Goal: Information Seeking & Learning: Learn about a topic

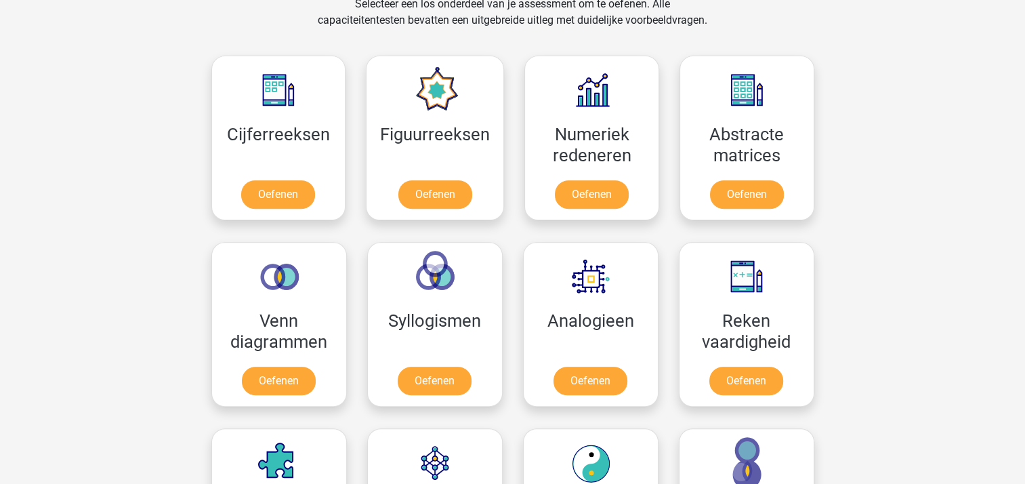
scroll to position [615, 0]
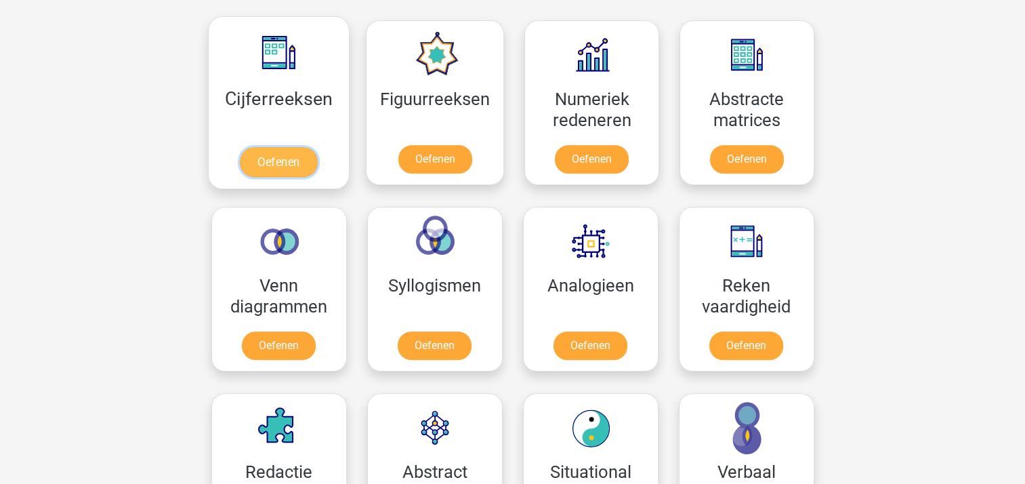
click at [278, 160] on link "Oefenen" at bounding box center [278, 162] width 77 height 30
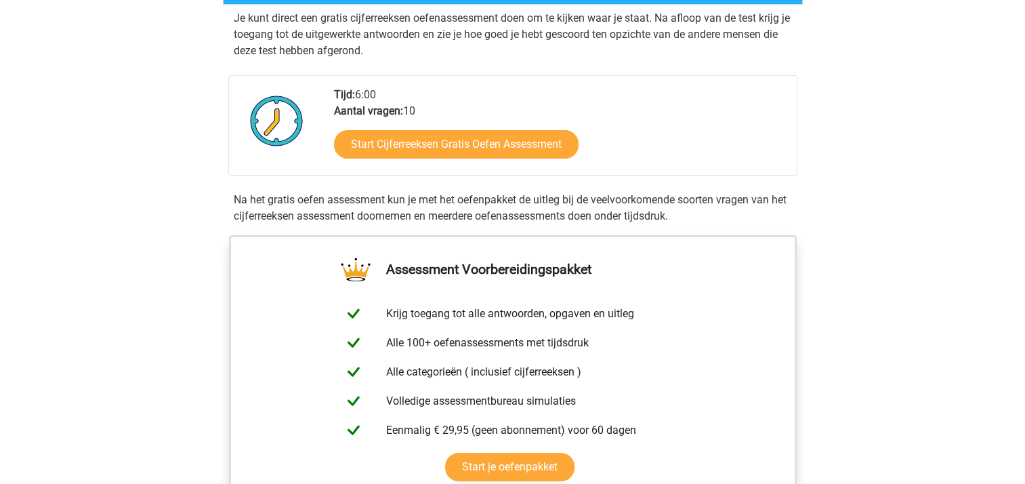
scroll to position [256, 0]
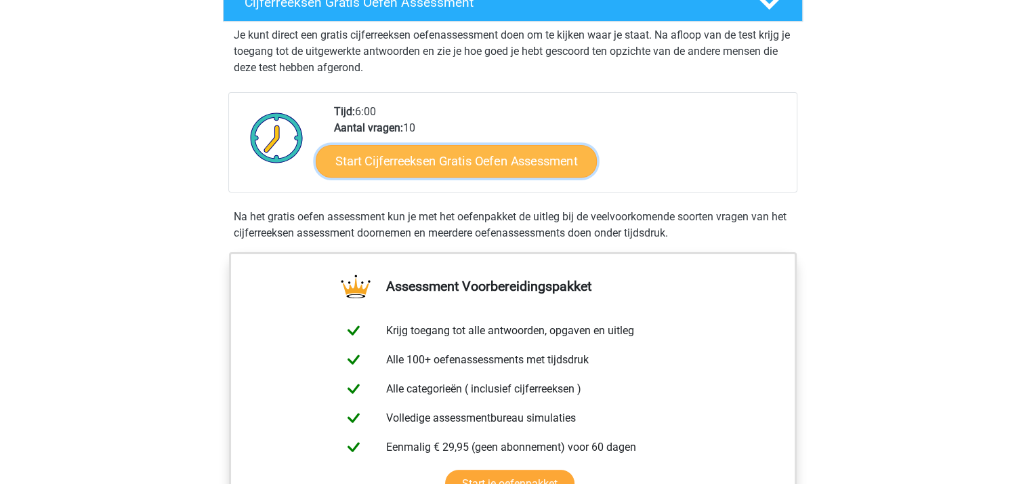
drag, startPoint x: 465, startPoint y: 180, endPoint x: 439, endPoint y: 178, distance: 25.9
click at [439, 177] on link "Start Cijferreeksen Gratis Oefen Assessment" at bounding box center [456, 160] width 281 height 33
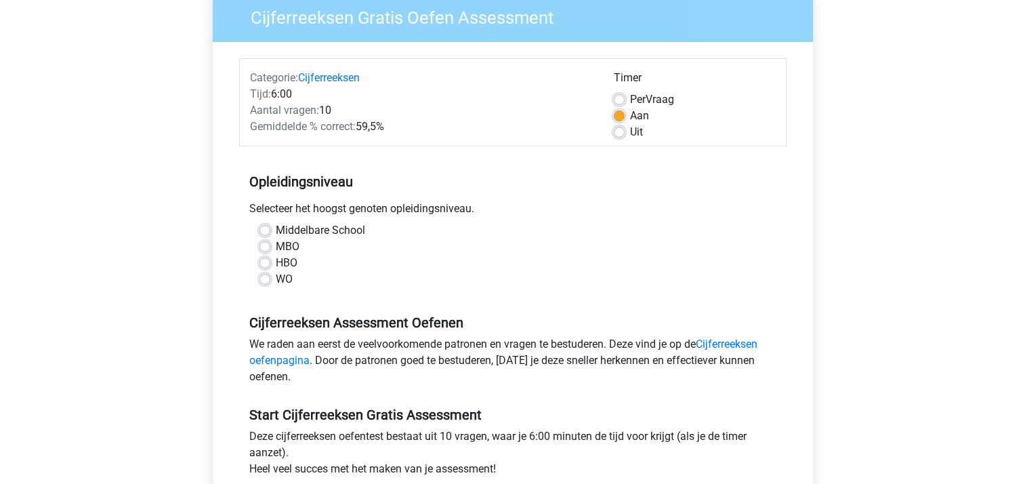
scroll to position [131, 0]
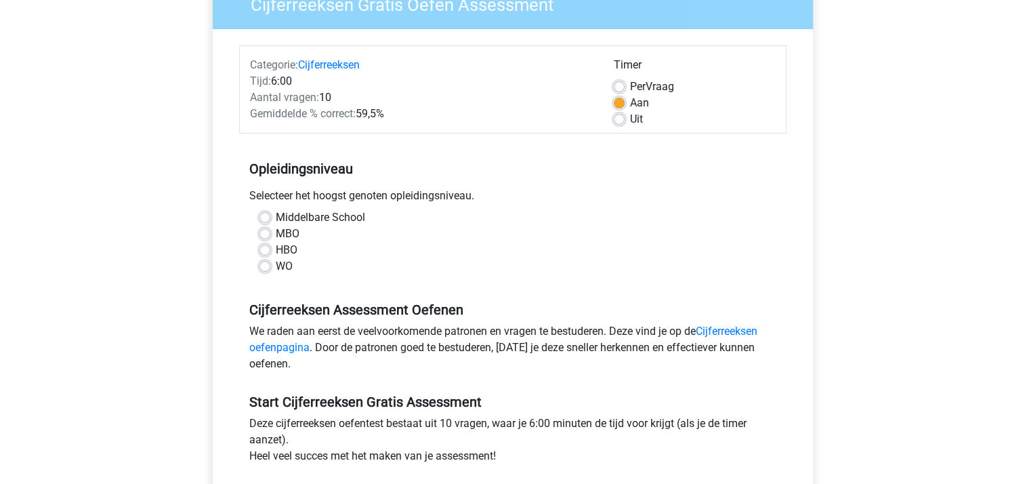
click at [276, 251] on label "HBO" at bounding box center [287, 250] width 22 height 16
click at [263, 251] on input "HBO" at bounding box center [265, 249] width 11 height 14
radio input "true"
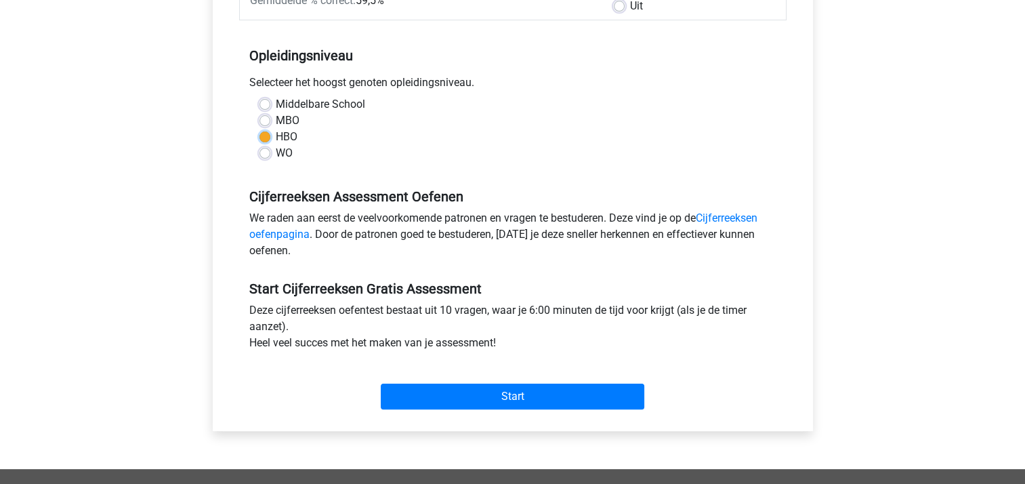
scroll to position [310, 0]
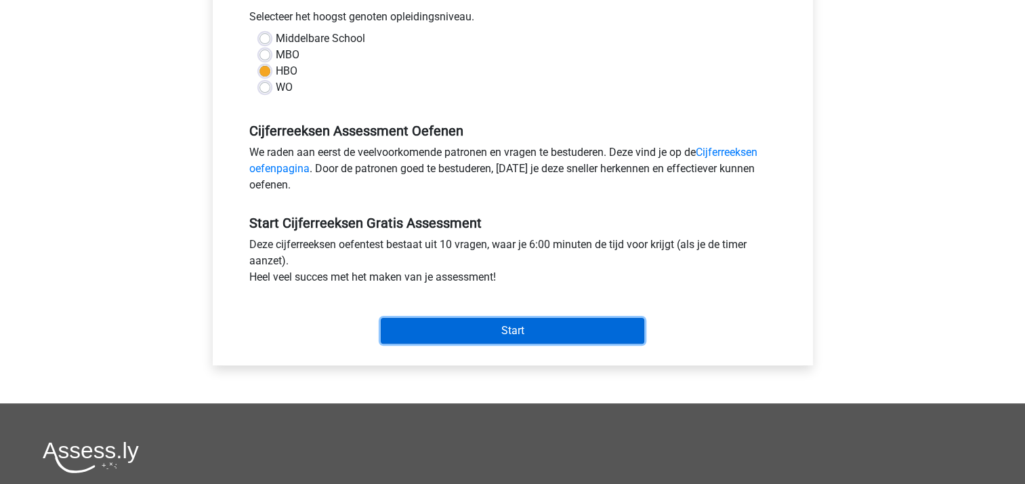
click at [497, 328] on input "Start" at bounding box center [513, 331] width 264 height 26
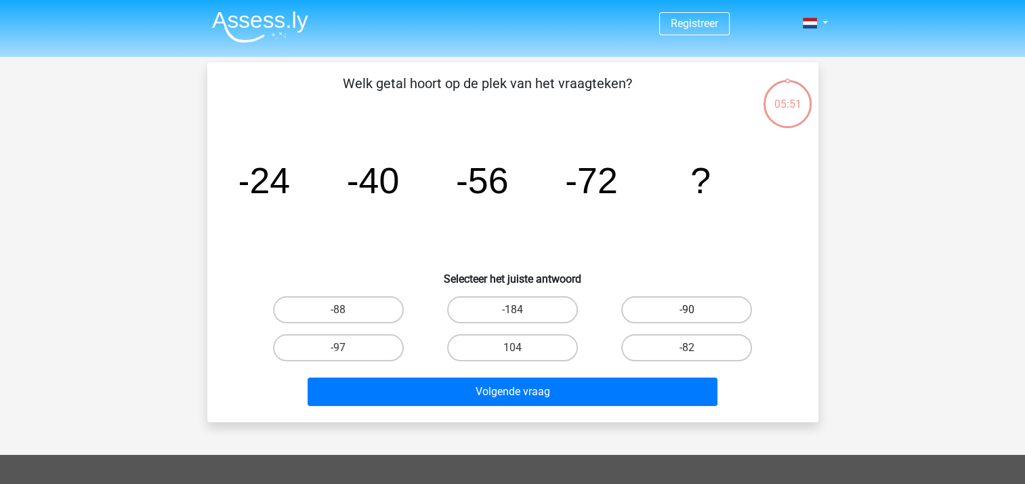
click at [703, 306] on label "-90" at bounding box center [686, 309] width 131 height 27
click at [696, 310] on input "-90" at bounding box center [691, 314] width 9 height 9
radio input "true"
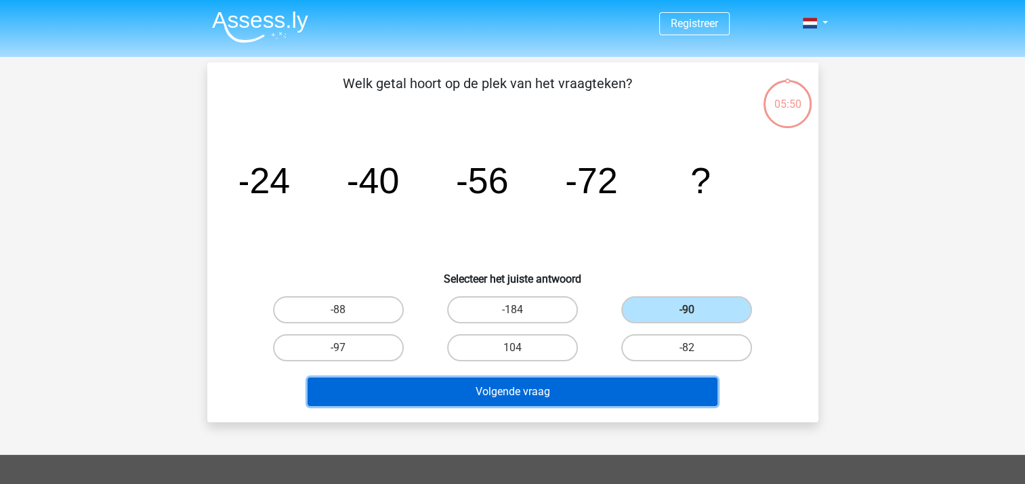
click at [518, 394] on button "Volgende vraag" at bounding box center [513, 391] width 410 height 28
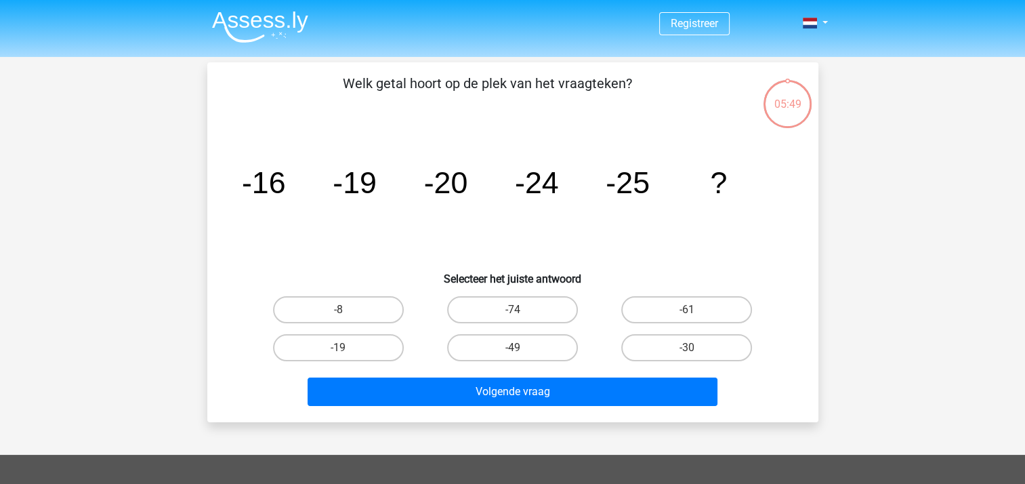
scroll to position [62, 0]
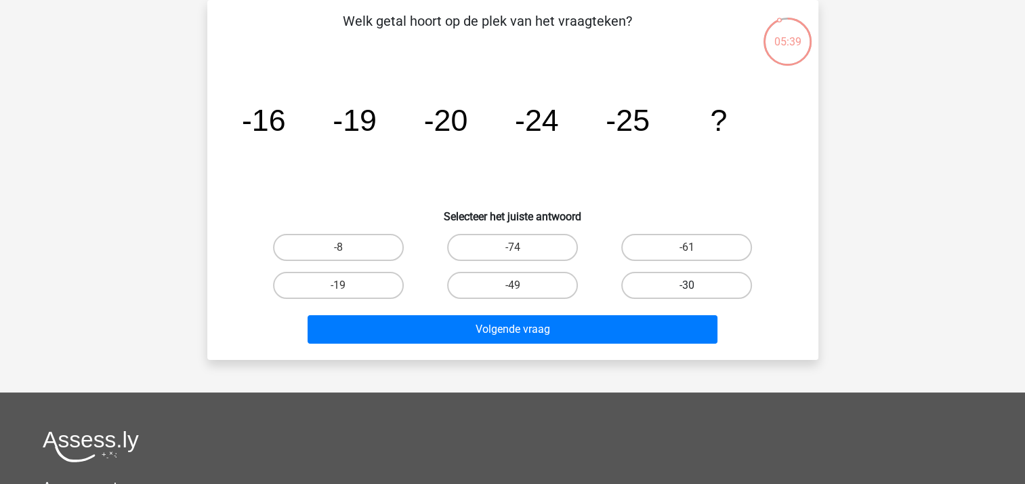
click at [648, 284] on label "-30" at bounding box center [686, 285] width 131 height 27
click at [687, 285] on input "-30" at bounding box center [691, 289] width 9 height 9
radio input "true"
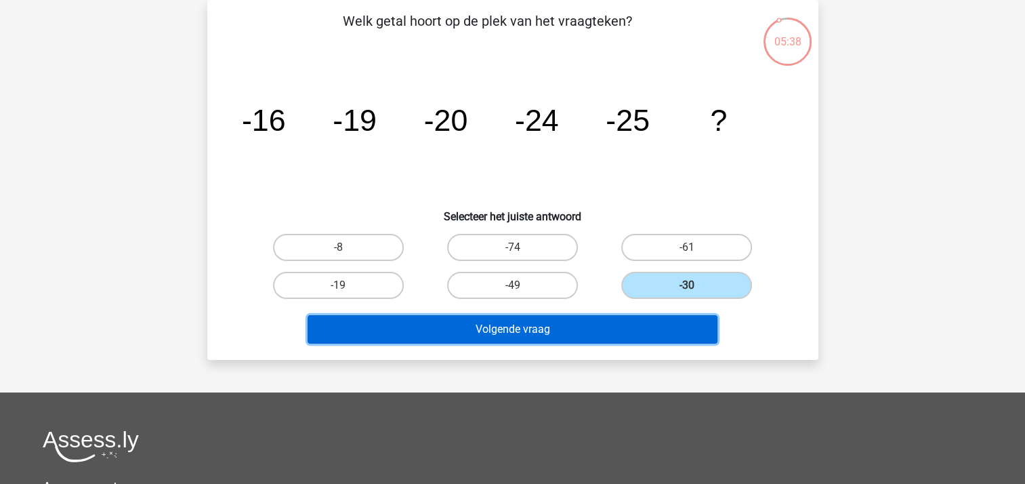
click at [531, 333] on button "Volgende vraag" at bounding box center [513, 329] width 410 height 28
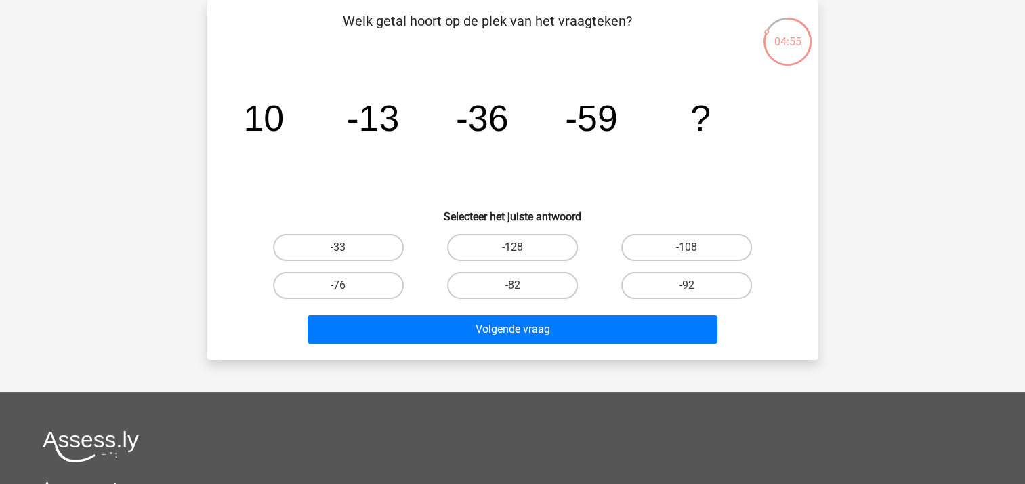
click at [519, 289] on input "-82" at bounding box center [516, 289] width 9 height 9
radio input "true"
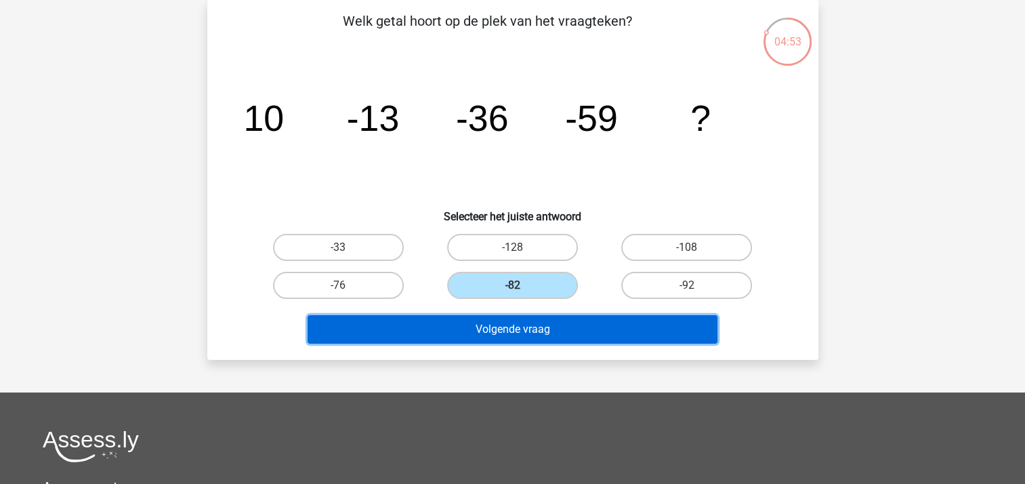
click at [526, 329] on button "Volgende vraag" at bounding box center [513, 329] width 410 height 28
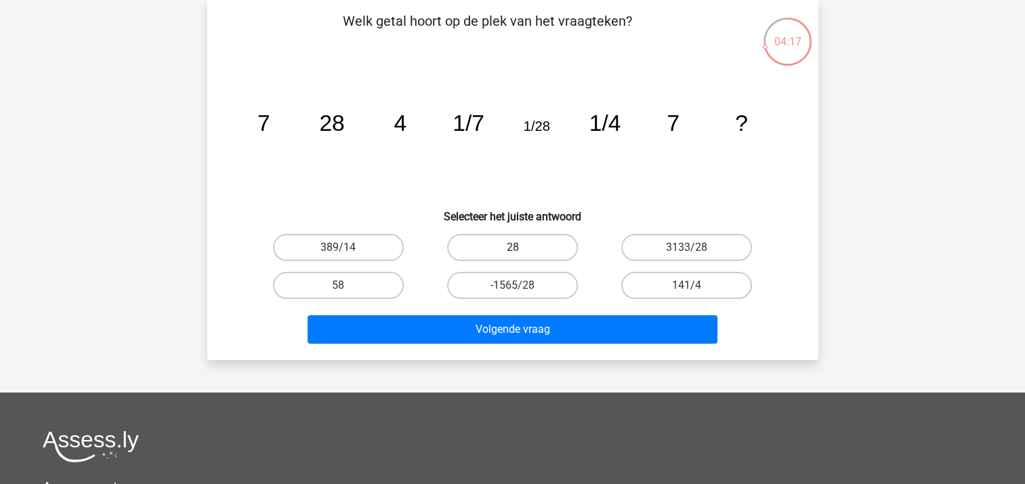
click at [463, 251] on label "28" at bounding box center [512, 247] width 131 height 27
click at [512, 251] on input "28" at bounding box center [516, 251] width 9 height 9
radio input "true"
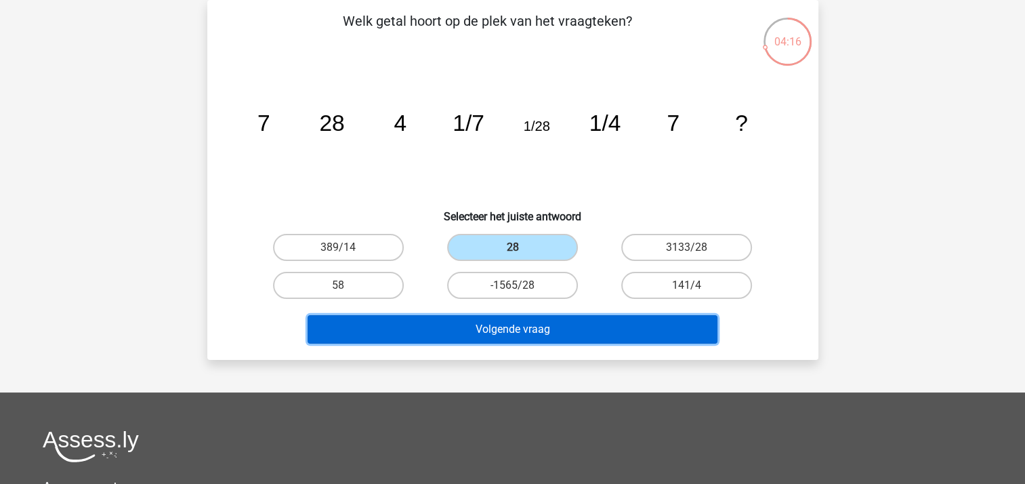
click at [514, 334] on button "Volgende vraag" at bounding box center [513, 329] width 410 height 28
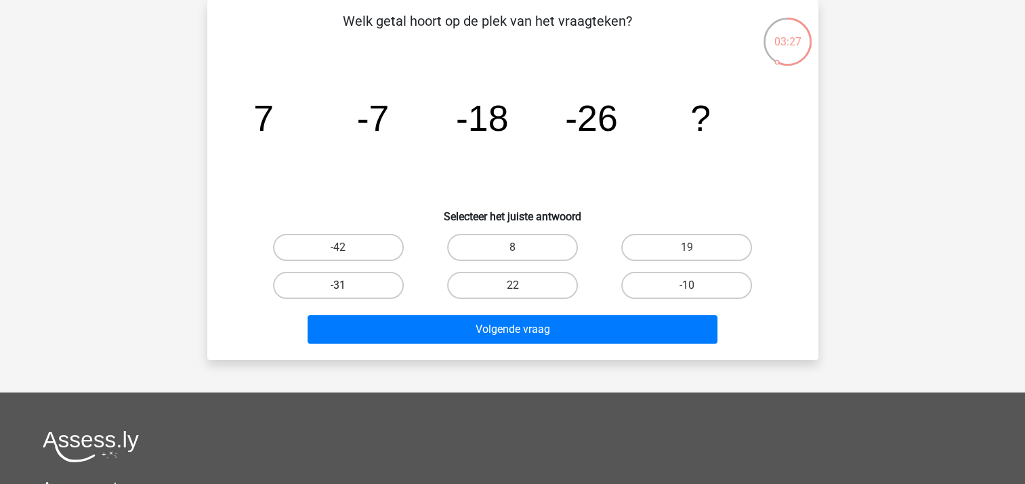
click at [332, 283] on label "-31" at bounding box center [338, 285] width 131 height 27
click at [338, 285] on input "-31" at bounding box center [342, 289] width 9 height 9
radio input "true"
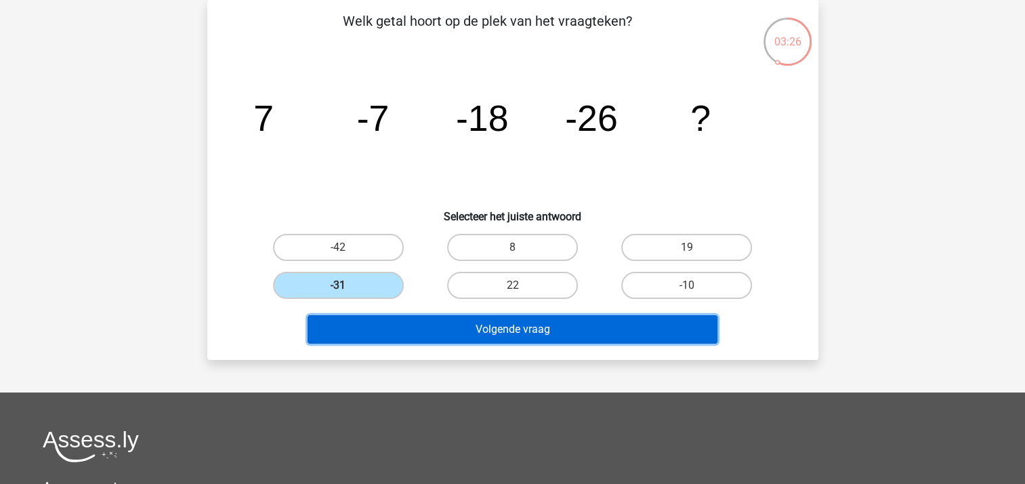
click at [449, 332] on button "Volgende vraag" at bounding box center [513, 329] width 410 height 28
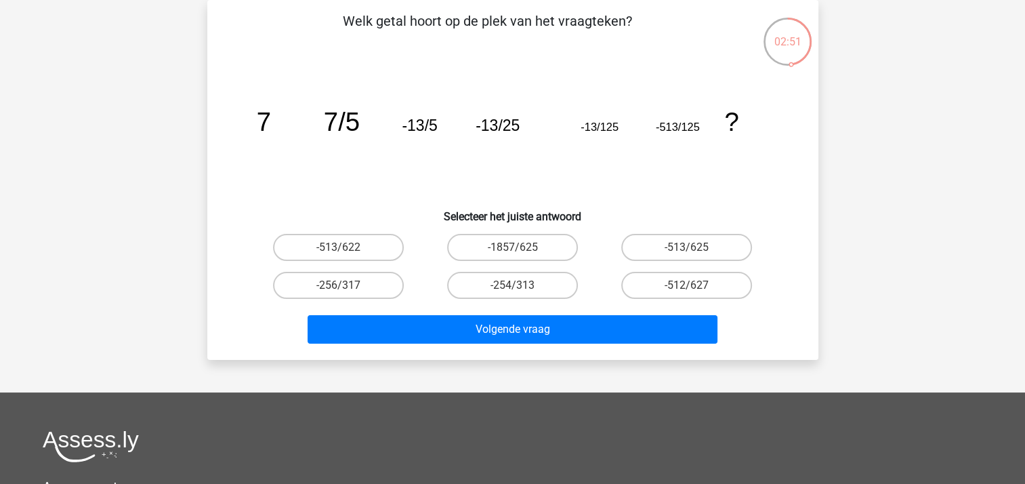
click at [346, 249] on input "-513/622" at bounding box center [342, 251] width 9 height 9
radio input "true"
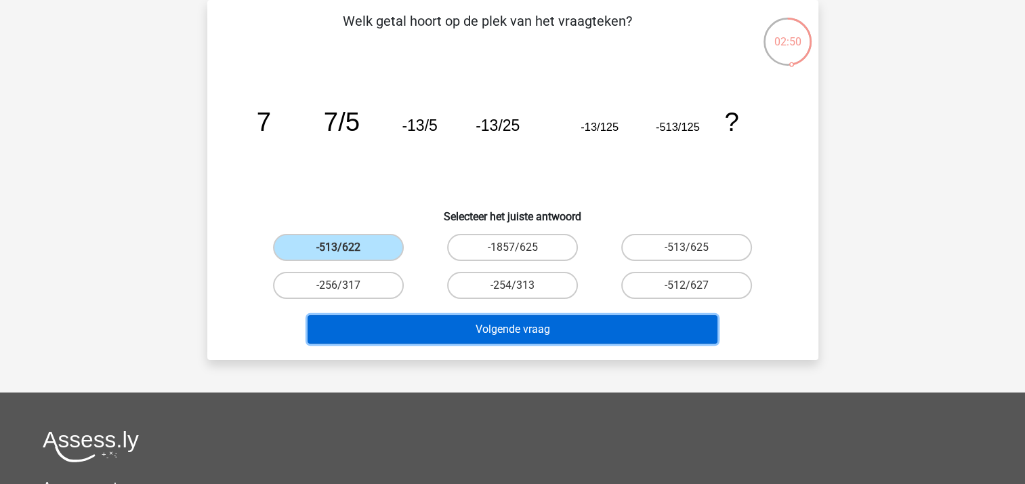
click at [522, 336] on button "Volgende vraag" at bounding box center [513, 329] width 410 height 28
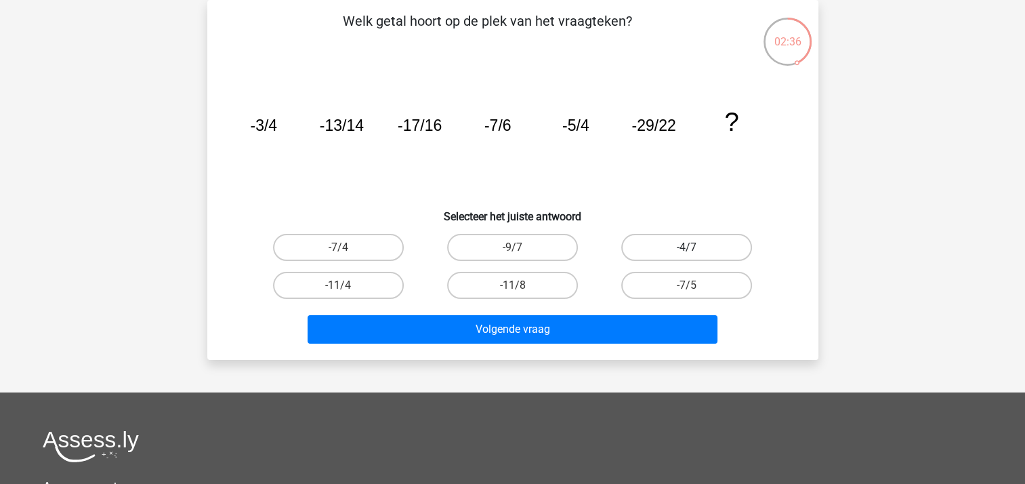
click at [677, 243] on label "-4/7" at bounding box center [686, 247] width 131 height 27
click at [687, 247] on input "-4/7" at bounding box center [691, 251] width 9 height 9
radio input "true"
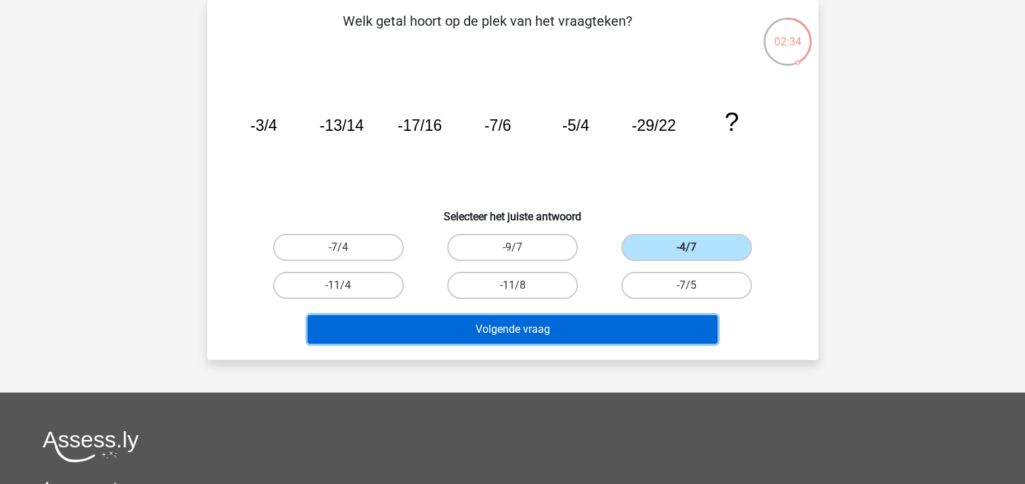
click at [566, 329] on button "Volgende vraag" at bounding box center [513, 329] width 410 height 28
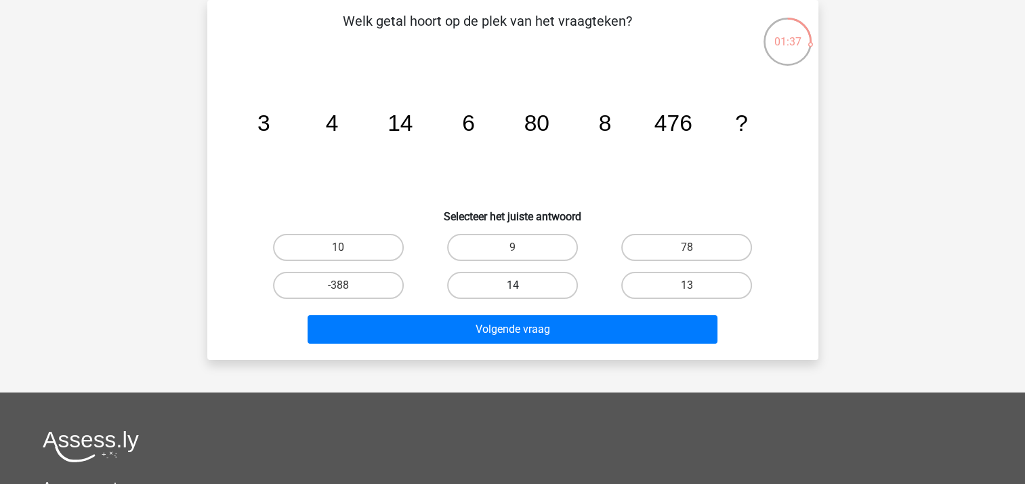
click at [542, 283] on label "14" at bounding box center [512, 285] width 131 height 27
click at [521, 285] on input "14" at bounding box center [516, 289] width 9 height 9
radio input "true"
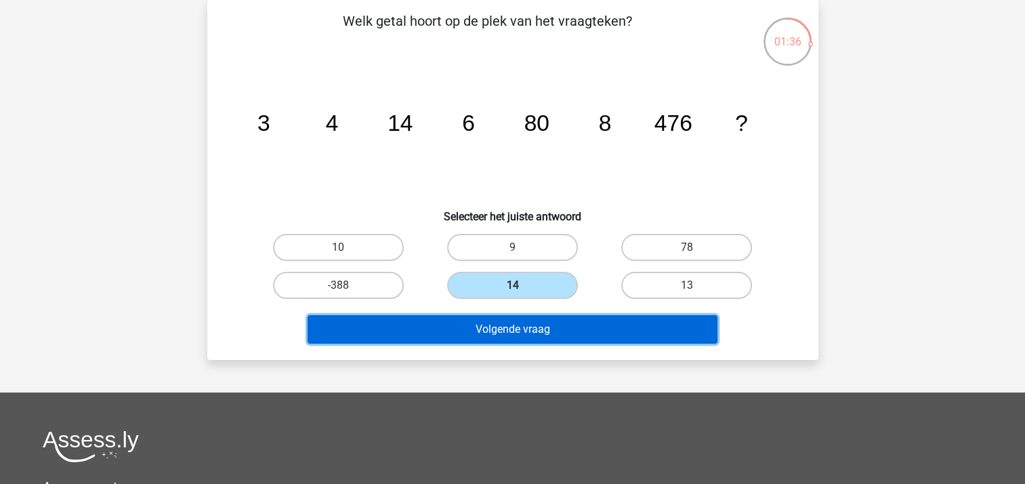
click at [534, 327] on button "Volgende vraag" at bounding box center [513, 329] width 410 height 28
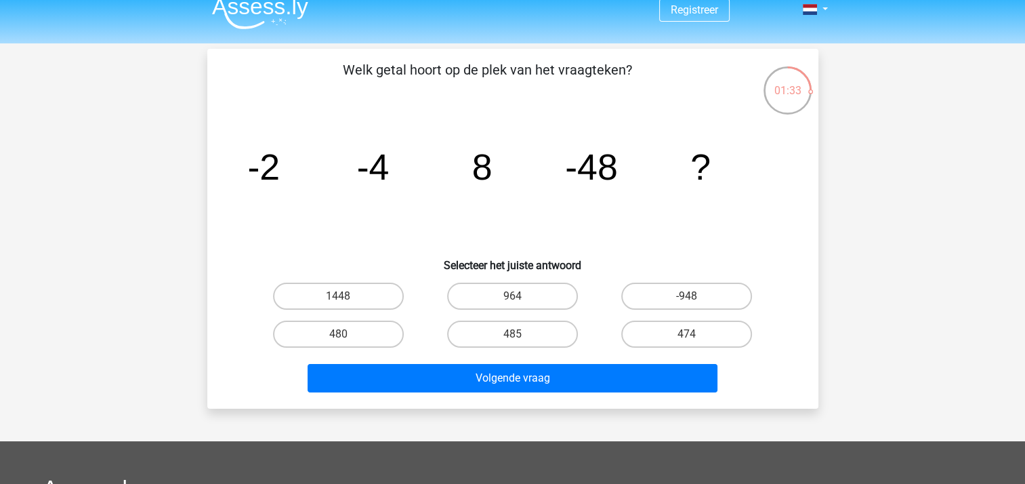
scroll to position [17, 0]
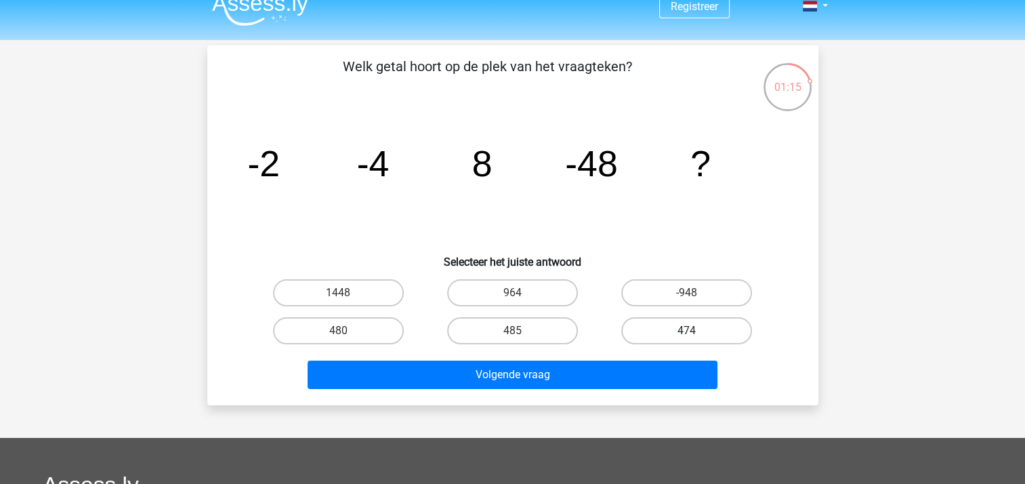
click at [662, 331] on label "474" at bounding box center [686, 330] width 131 height 27
click at [687, 331] on input "474" at bounding box center [691, 335] width 9 height 9
radio input "true"
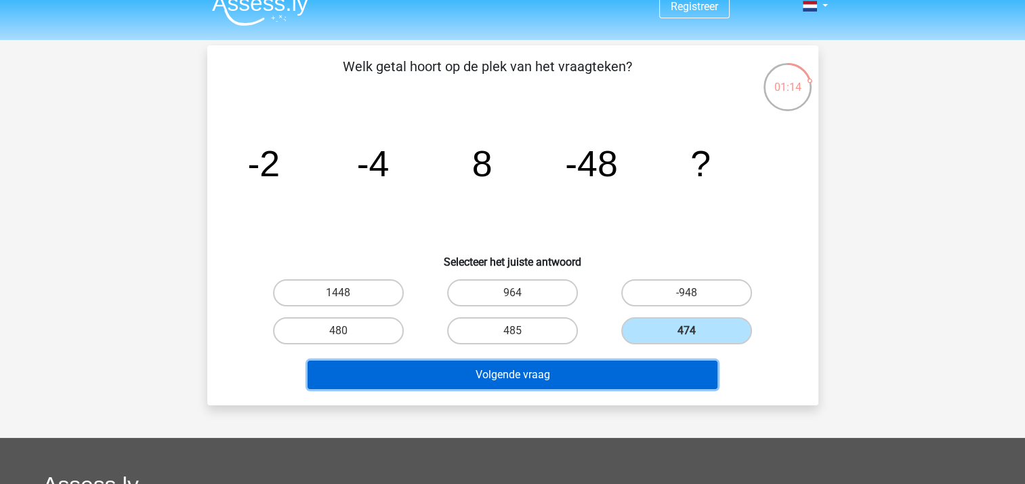
click at [572, 373] on button "Volgende vraag" at bounding box center [513, 374] width 410 height 28
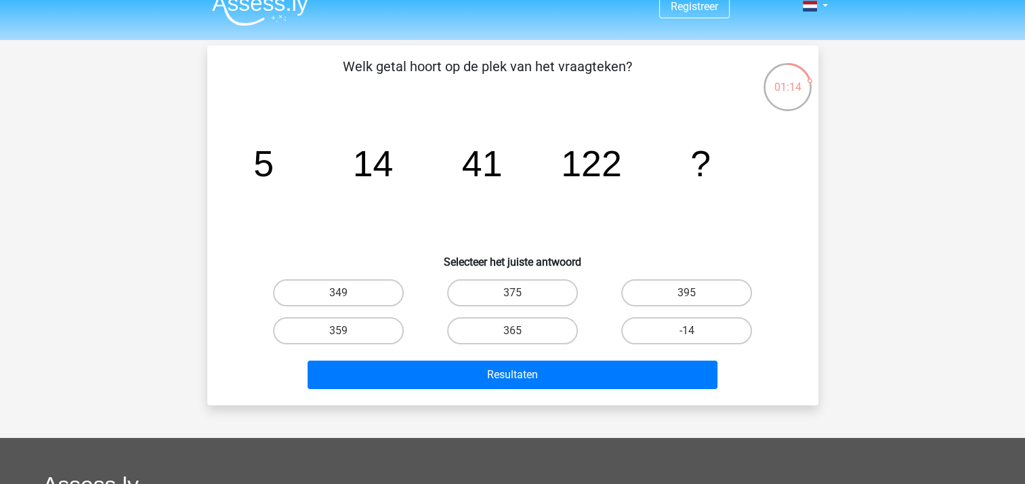
scroll to position [62, 0]
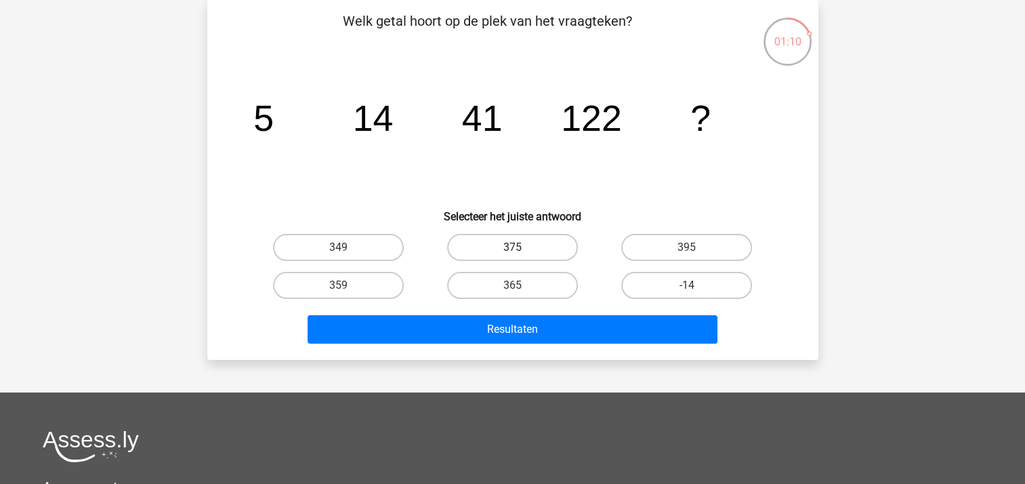
click at [512, 246] on label "375" at bounding box center [512, 247] width 131 height 27
click at [512, 247] on input "375" at bounding box center [516, 251] width 9 height 9
radio input "true"
click at [499, 289] on label "365" at bounding box center [512, 285] width 131 height 27
click at [512, 289] on input "365" at bounding box center [516, 289] width 9 height 9
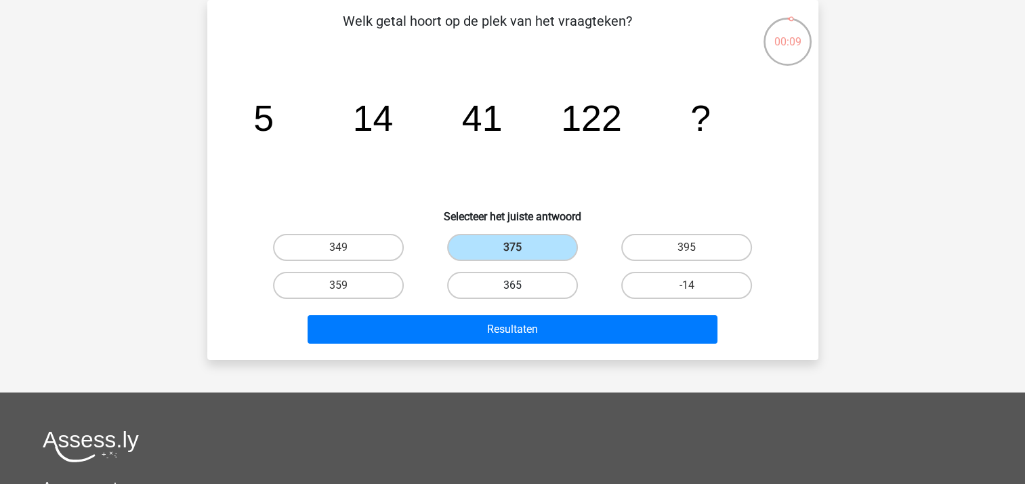
radio input "true"
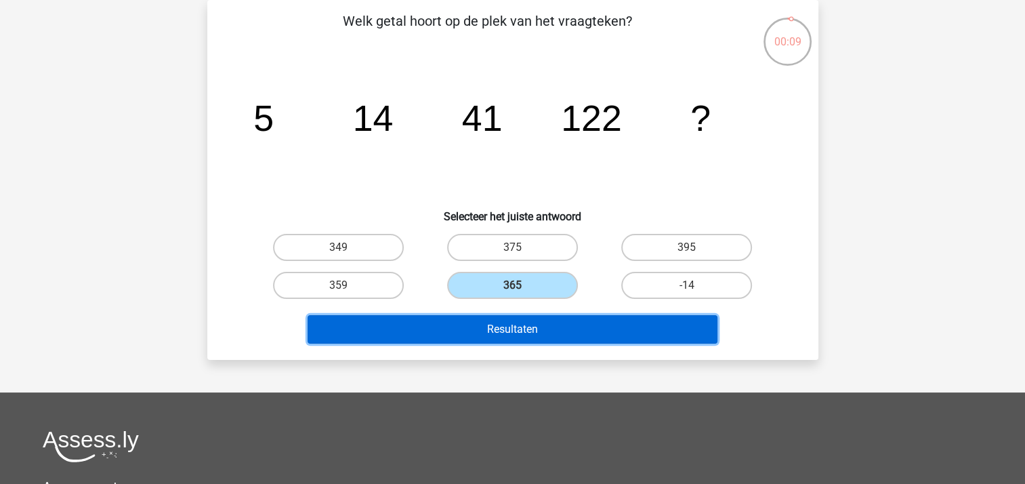
click at [526, 327] on button "Resultaten" at bounding box center [513, 329] width 410 height 28
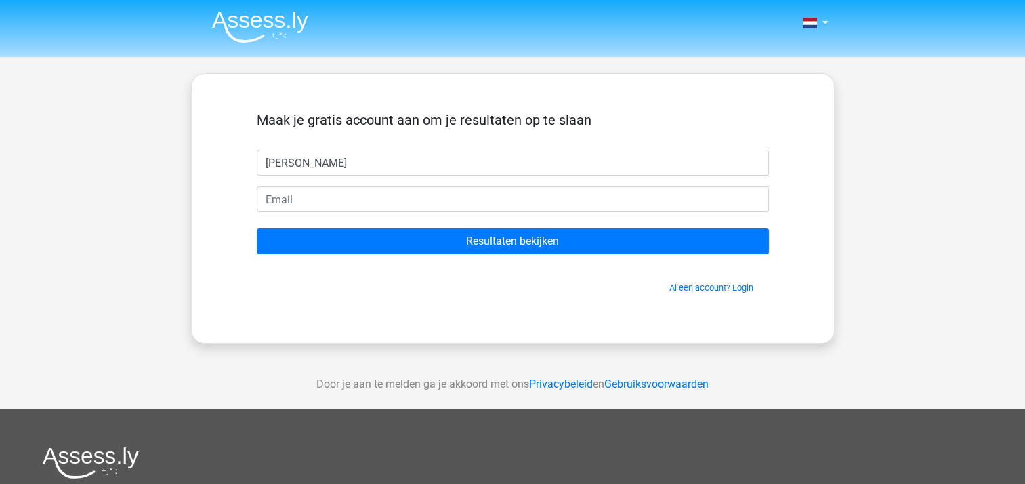
type input "[PERSON_NAME]"
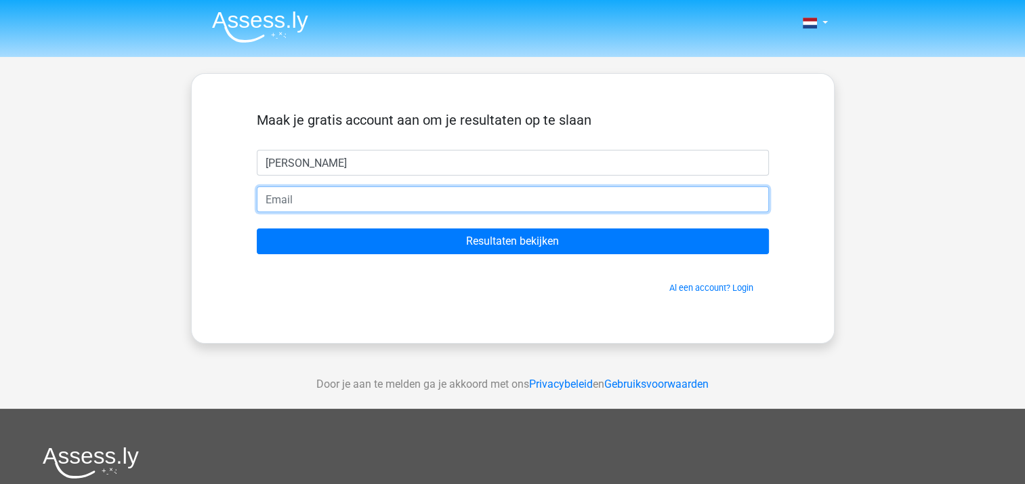
type input "[EMAIL_ADDRESS][DOMAIN_NAME]"
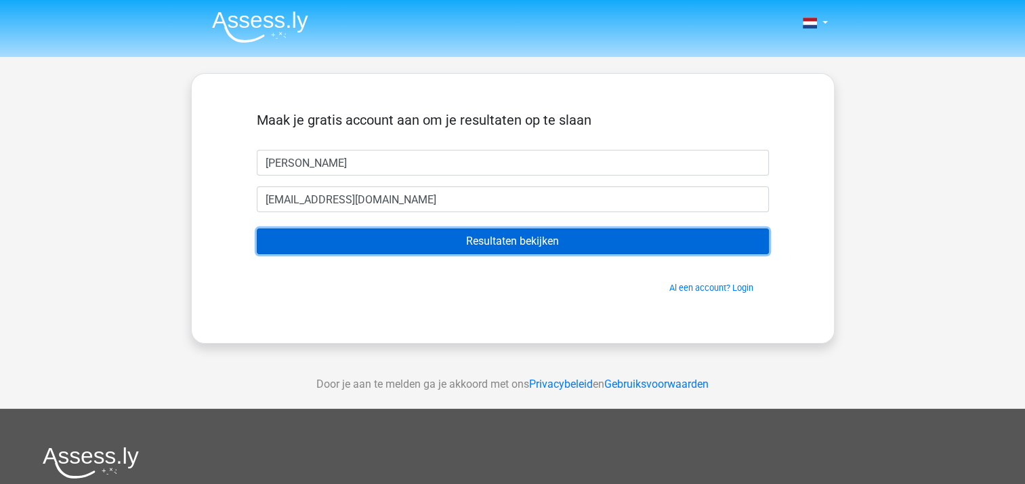
click at [461, 244] on input "Resultaten bekijken" at bounding box center [513, 241] width 512 height 26
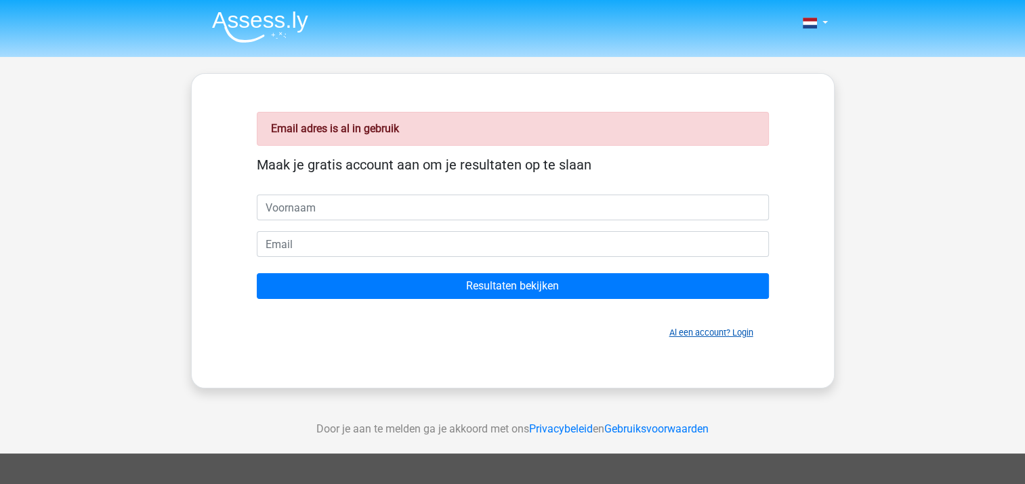
click at [705, 333] on link "Al een account? Login" at bounding box center [711, 332] width 84 height 10
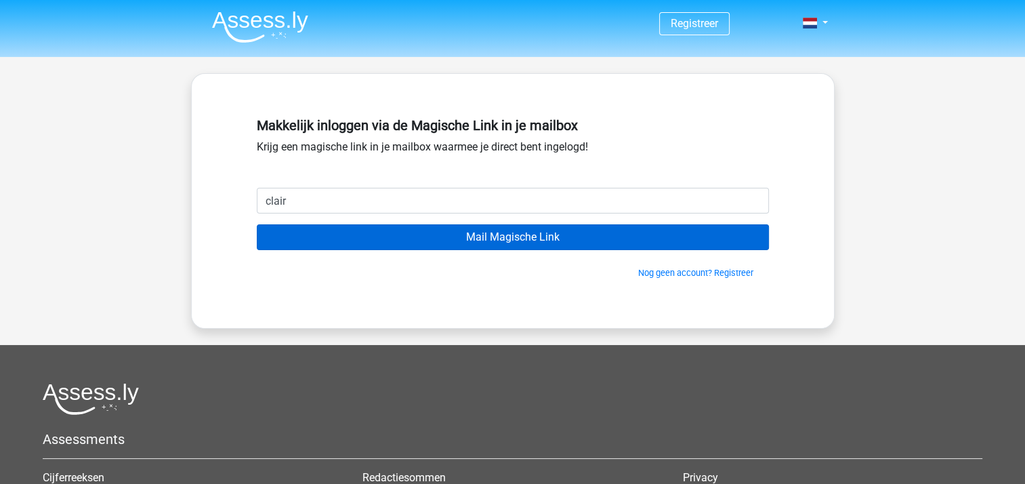
click at [257, 224] on input "Mail Magische Link" at bounding box center [513, 237] width 512 height 26
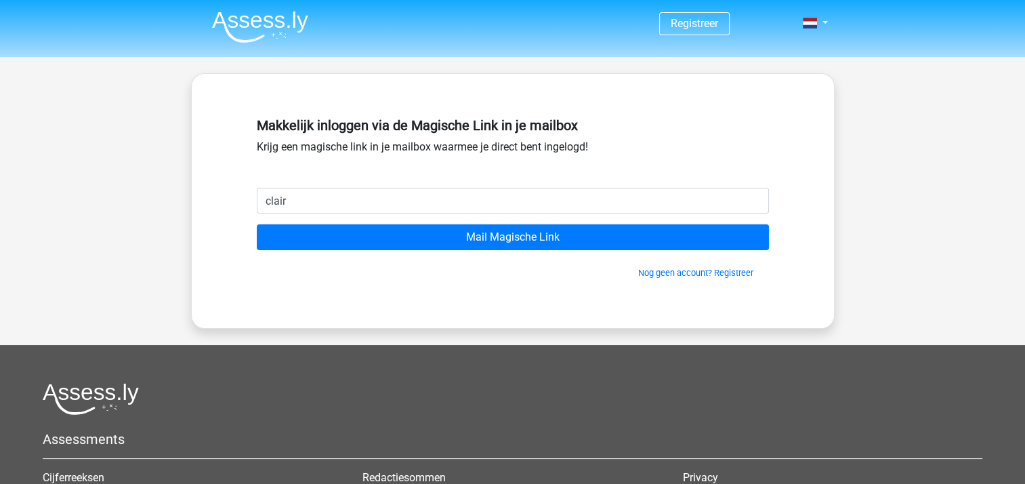
type input "[EMAIL_ADDRESS][DOMAIN_NAME]"
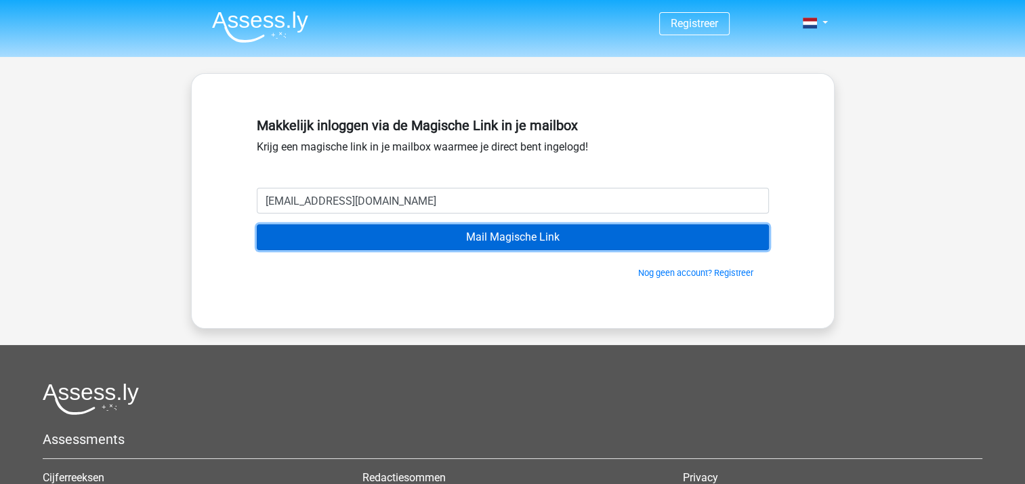
click at [426, 237] on input "Mail Magische Link" at bounding box center [513, 237] width 512 height 26
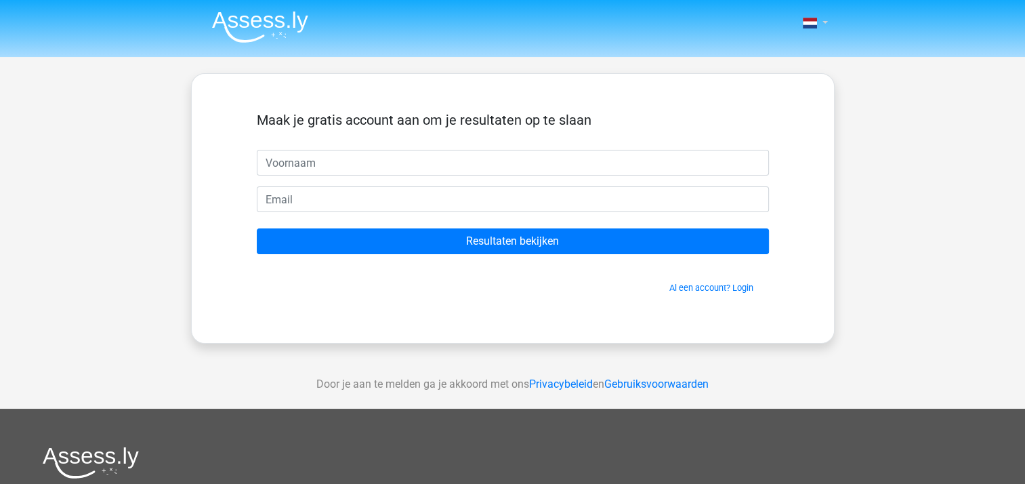
click at [811, 23] on span at bounding box center [810, 23] width 14 height 11
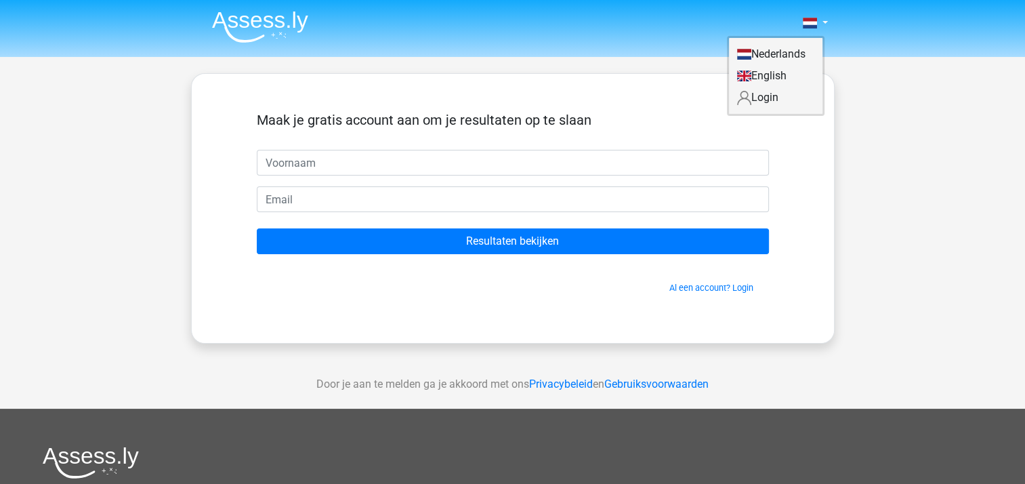
click at [770, 54] on link "Nederlands" at bounding box center [776, 54] width 94 height 22
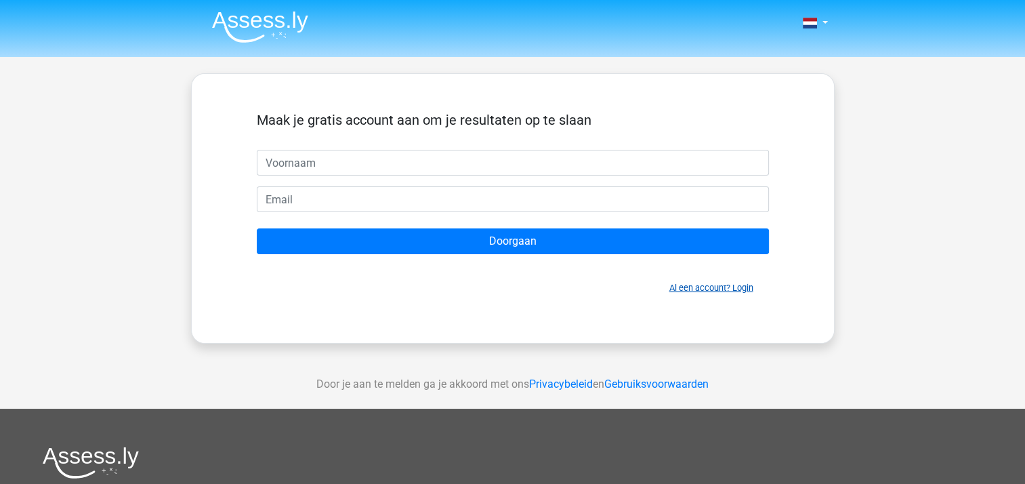
click at [698, 287] on link "Al een account? Login" at bounding box center [711, 288] width 84 height 10
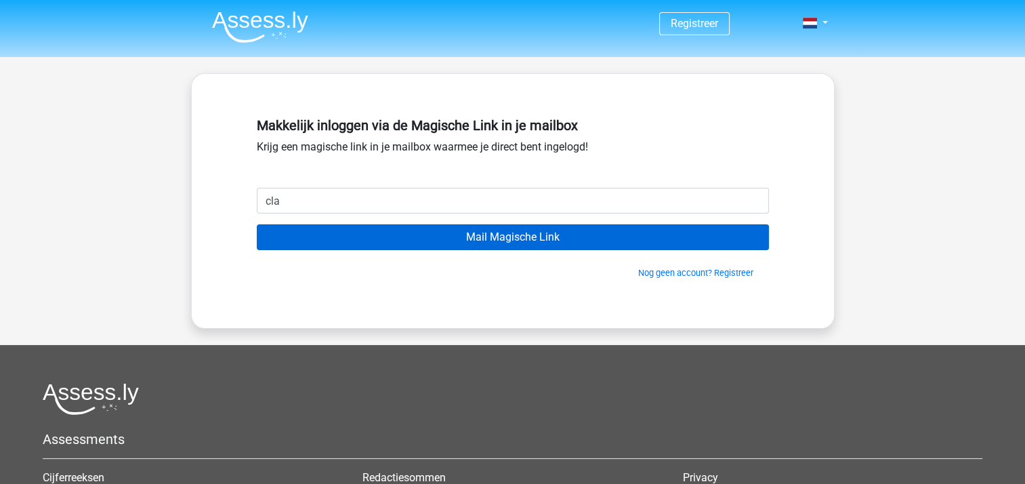
type input "[EMAIL_ADDRESS][DOMAIN_NAME]"
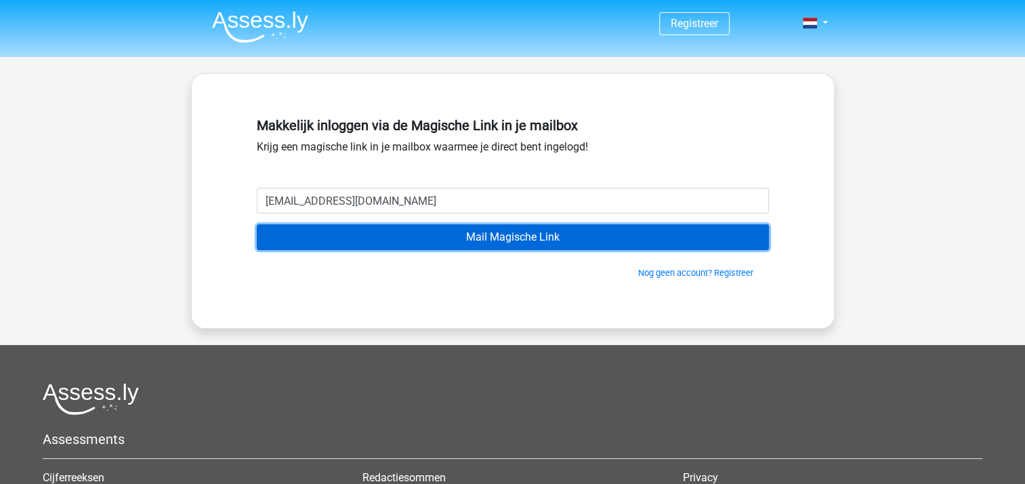
click at [430, 237] on input "Mail Magische Link" at bounding box center [513, 237] width 512 height 26
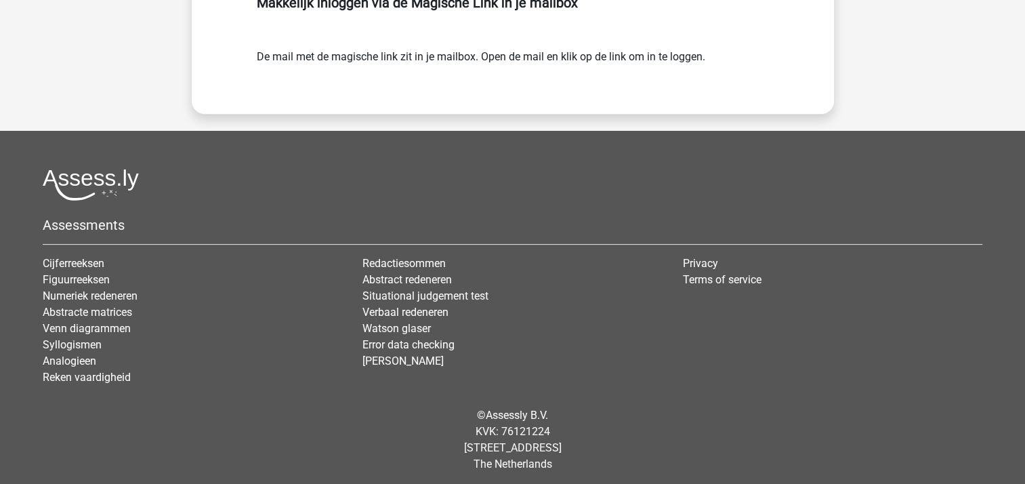
scroll to position [127, 0]
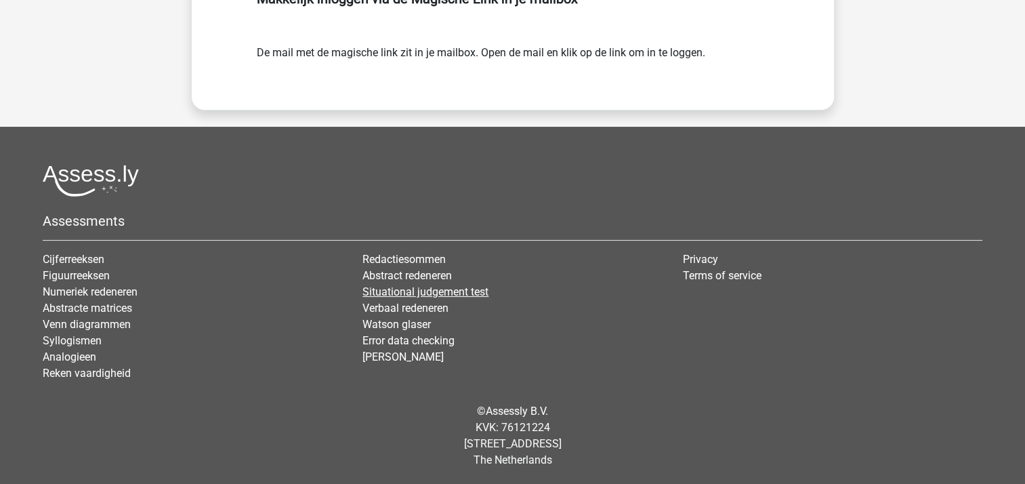
click at [396, 294] on link "Situational judgement test" at bounding box center [426, 291] width 126 height 13
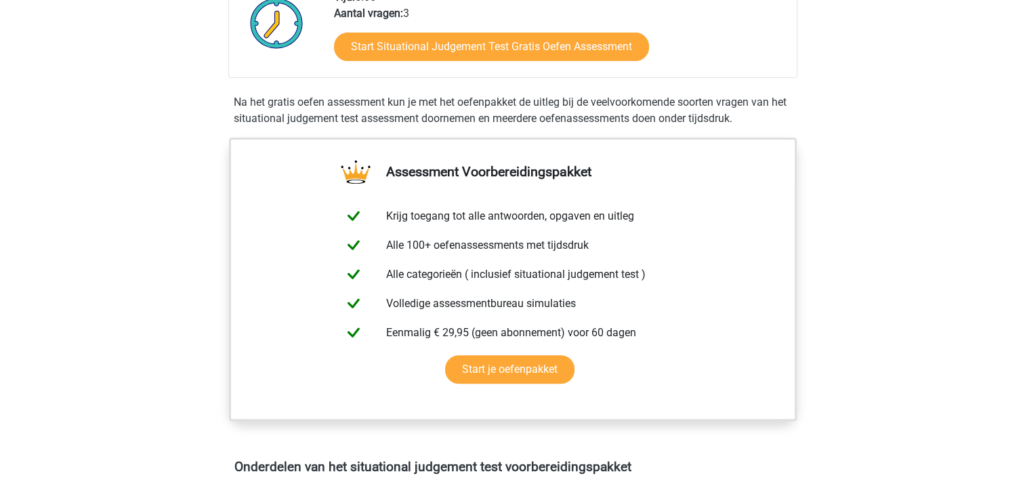
scroll to position [356, 0]
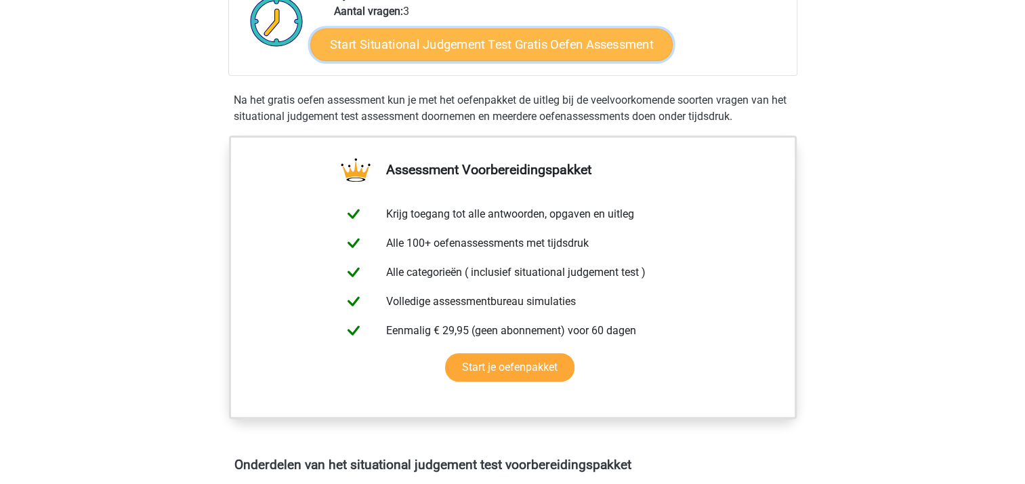
click at [469, 47] on link "Start Situational Judgement Test Gratis Oefen Assessment" at bounding box center [491, 44] width 363 height 33
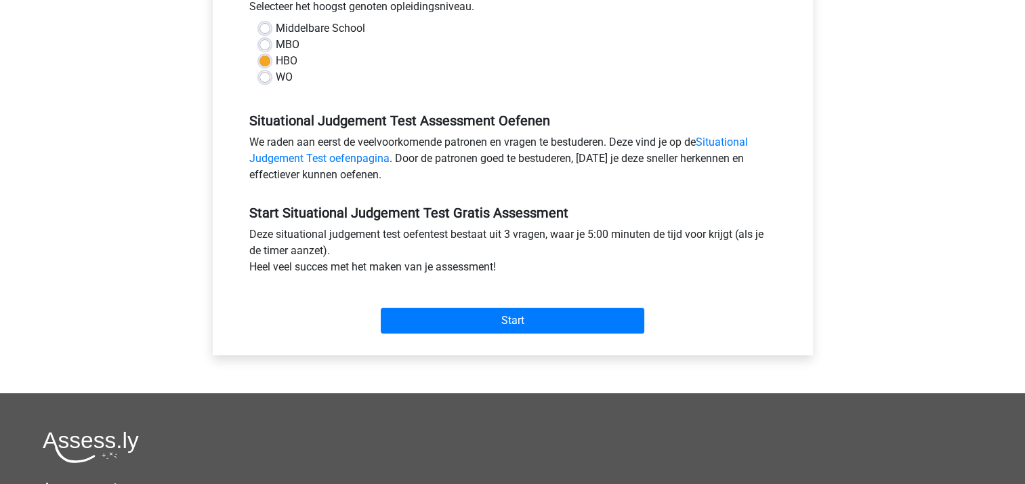
scroll to position [348, 0]
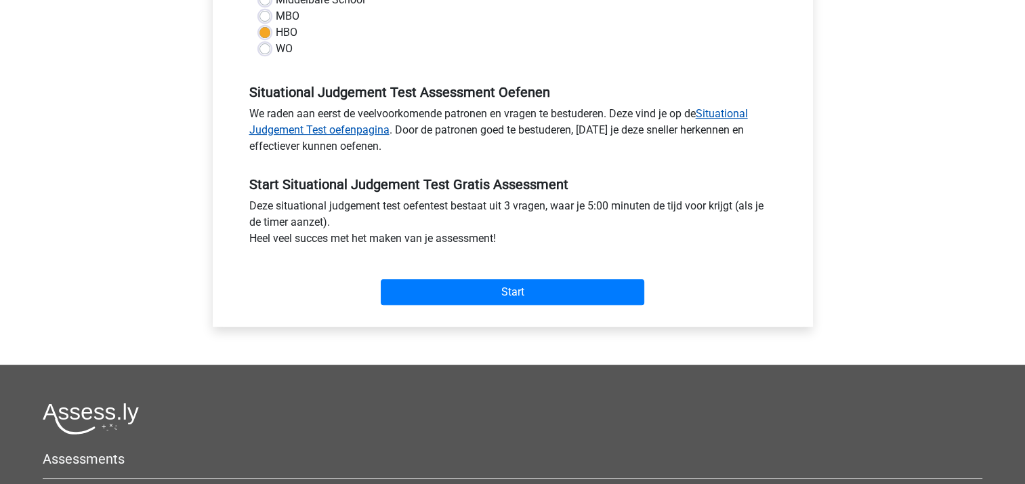
click at [335, 131] on link "Situational Judgement Test oefenpagina" at bounding box center [498, 121] width 499 height 29
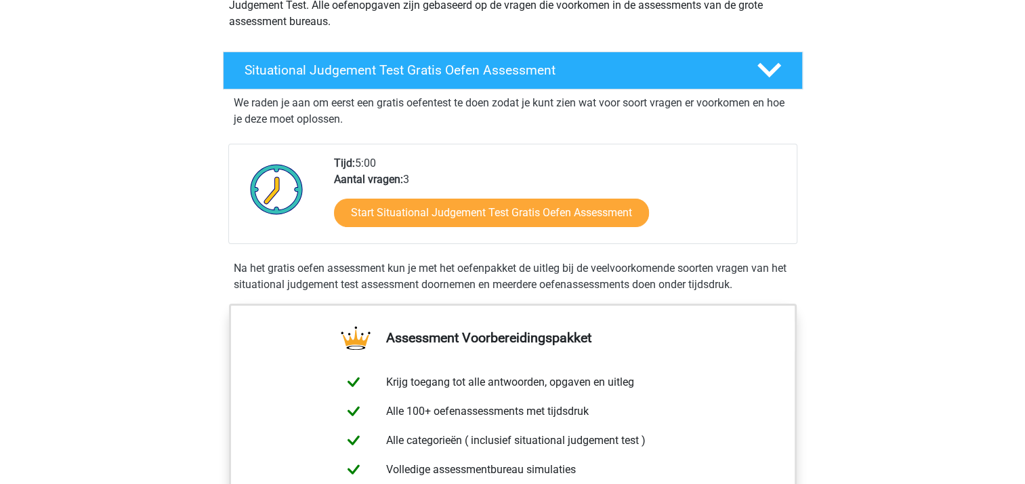
scroll to position [244, 0]
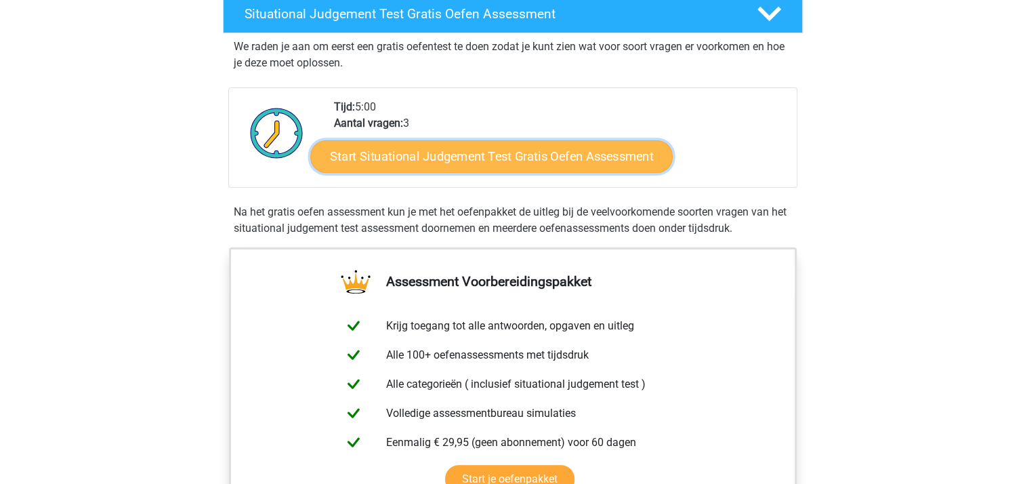
click at [423, 155] on link "Start Situational Judgement Test Gratis Oefen Assessment" at bounding box center [491, 156] width 363 height 33
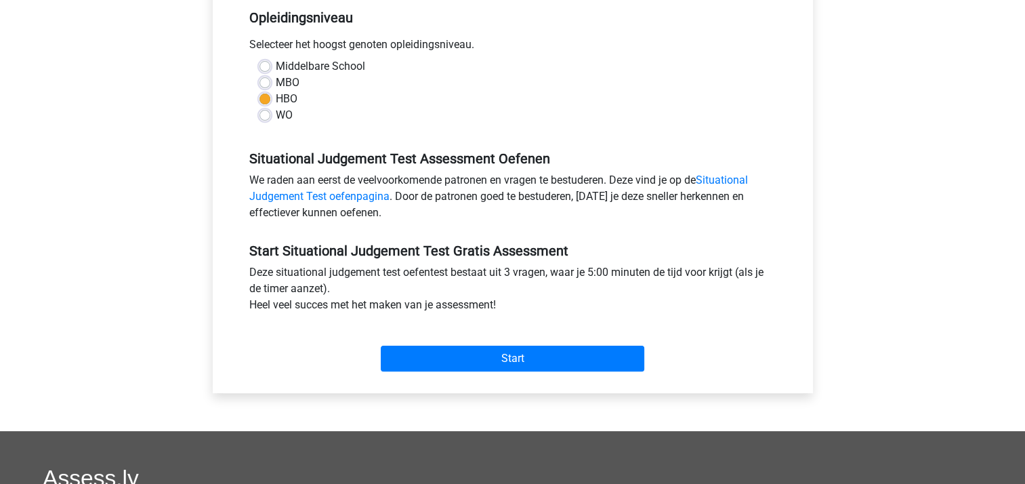
scroll to position [287, 0]
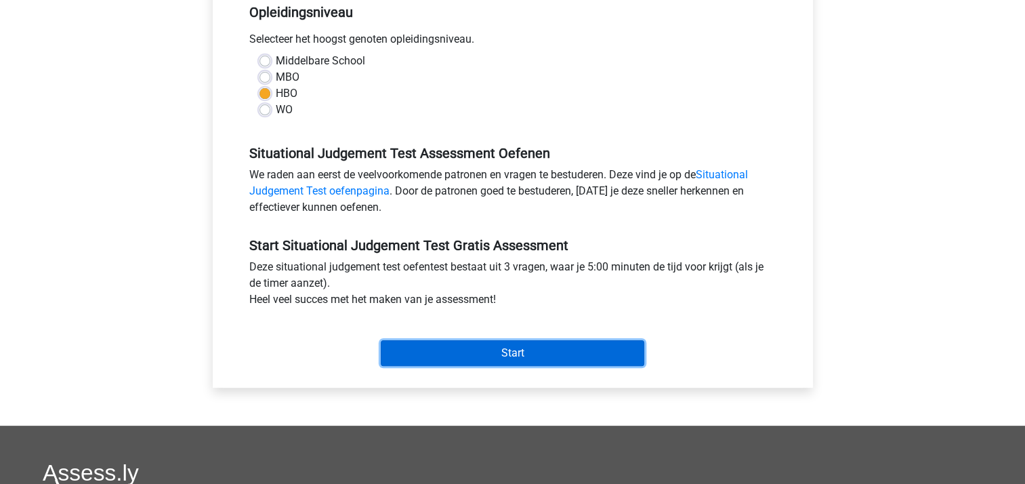
click at [543, 354] on input "Start" at bounding box center [513, 353] width 264 height 26
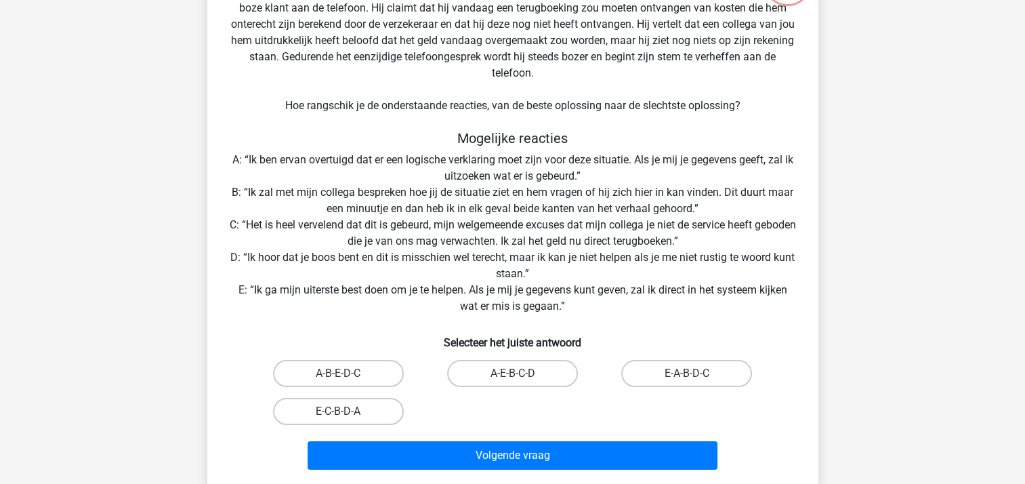
scroll to position [122, 0]
click at [665, 379] on label "E-A-B-D-C" at bounding box center [686, 373] width 131 height 27
click at [687, 379] on input "E-A-B-D-C" at bounding box center [691, 377] width 9 height 9
radio input "true"
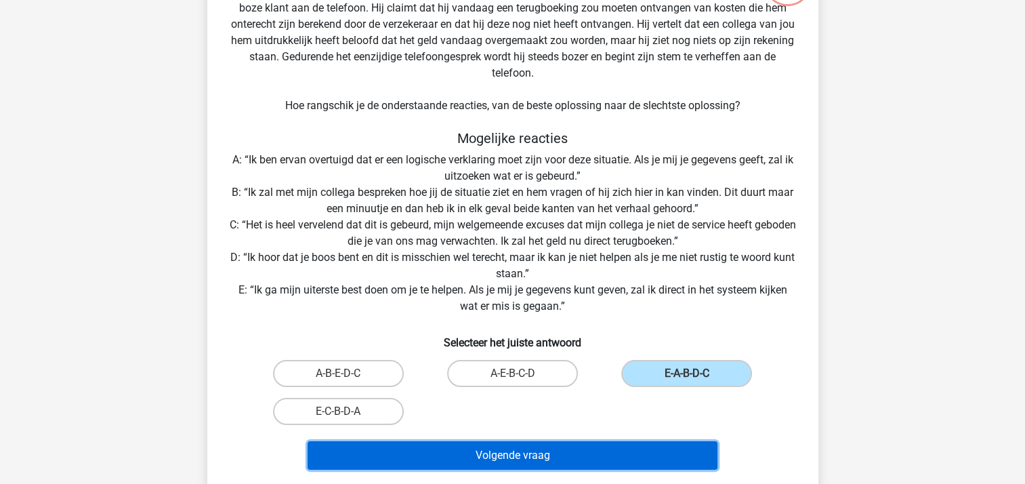
click at [590, 457] on button "Volgende vraag" at bounding box center [513, 455] width 410 height 28
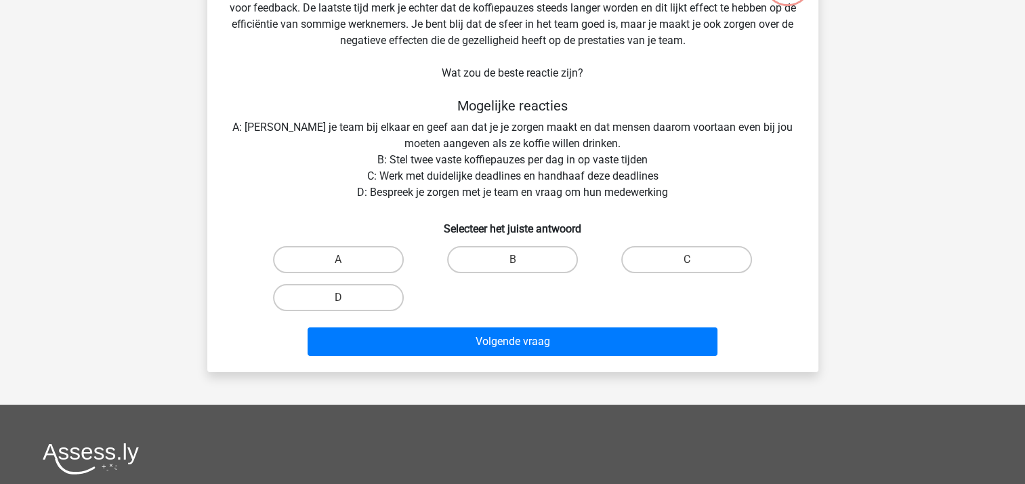
scroll to position [62, 0]
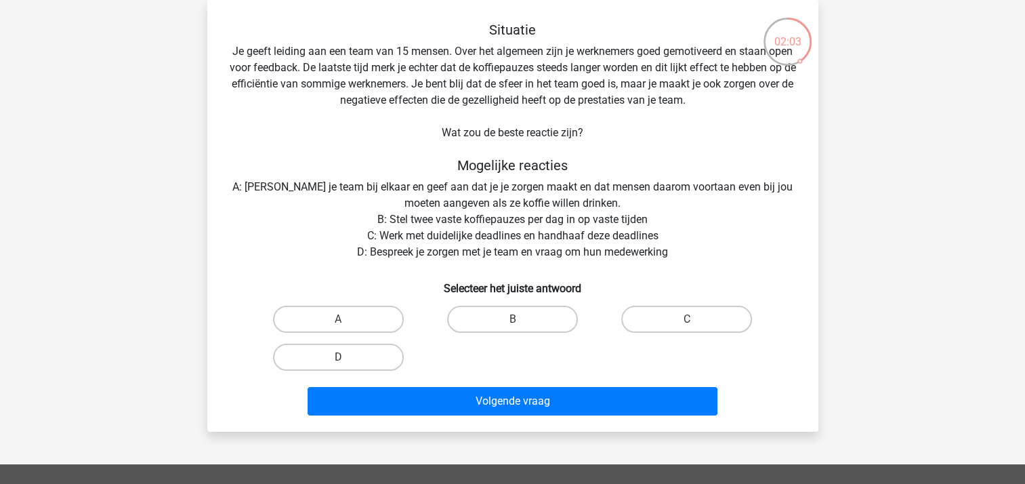
click at [346, 361] on input "D" at bounding box center [342, 361] width 9 height 9
radio input "true"
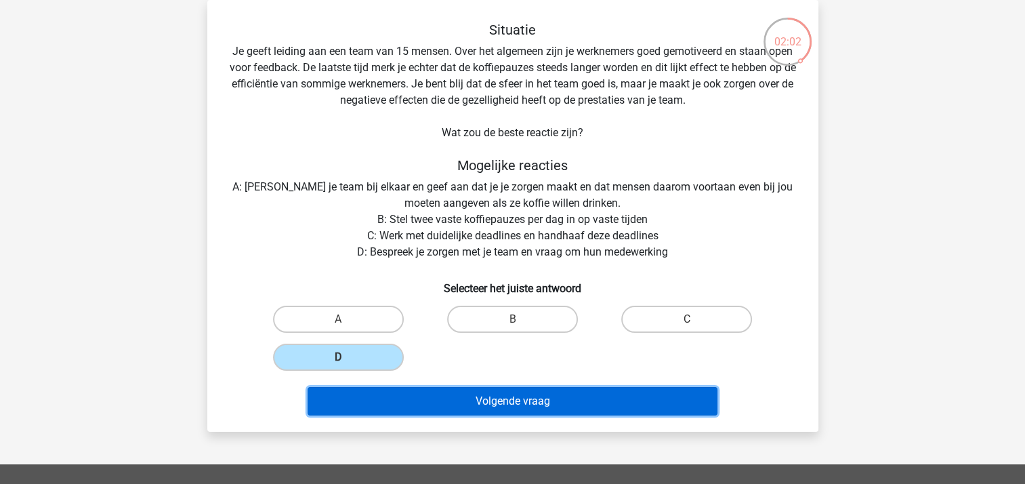
click at [477, 400] on button "Volgende vraag" at bounding box center [513, 401] width 410 height 28
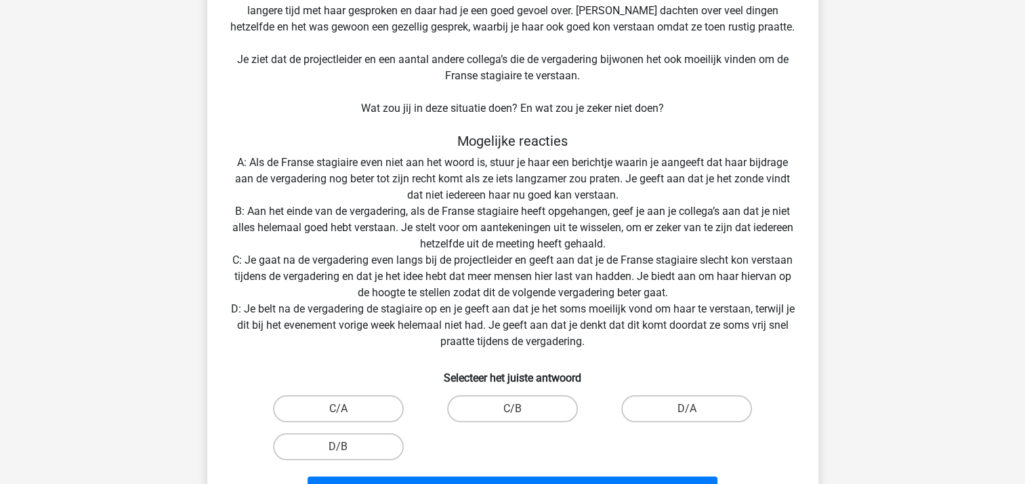
scroll to position [151, 0]
click at [363, 450] on label "D/B" at bounding box center [338, 447] width 131 height 27
click at [347, 450] on input "D/B" at bounding box center [342, 451] width 9 height 9
radio input "true"
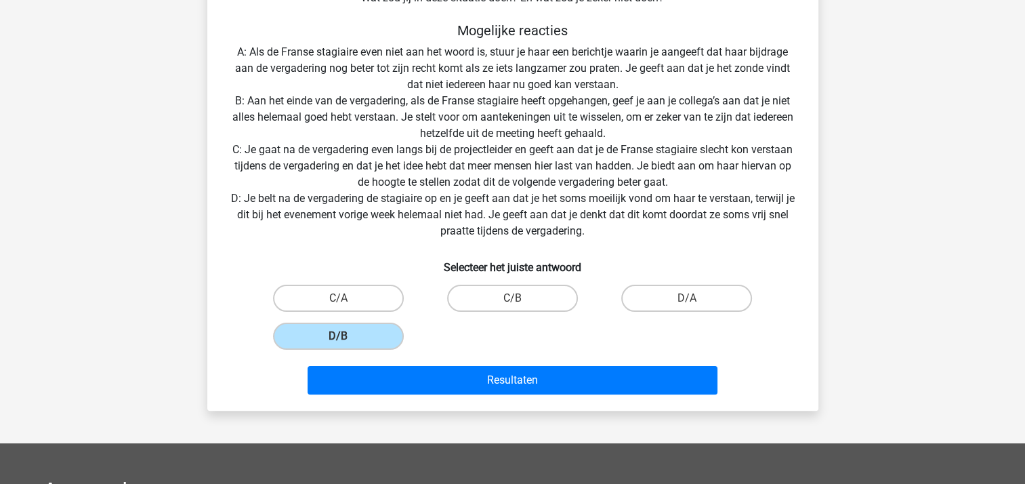
scroll to position [278, 0]
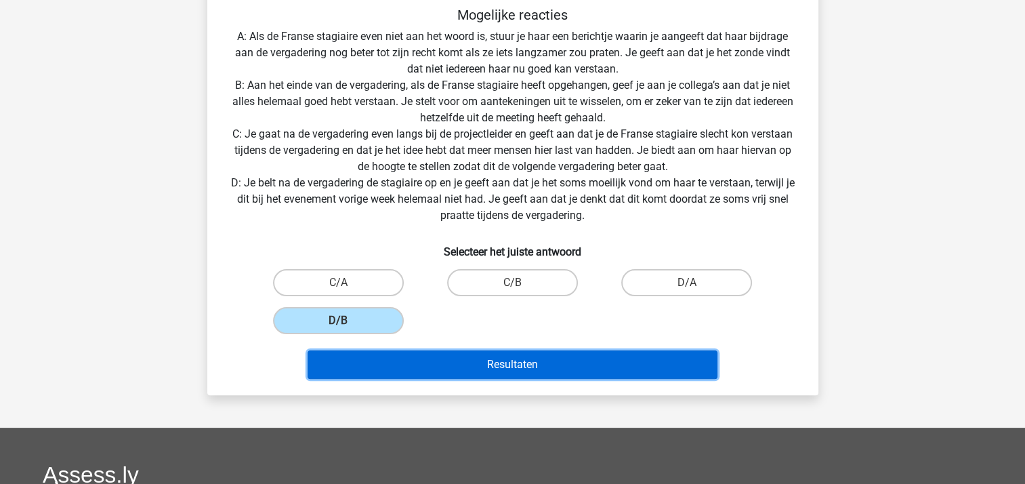
click at [501, 365] on button "Resultaten" at bounding box center [513, 364] width 410 height 28
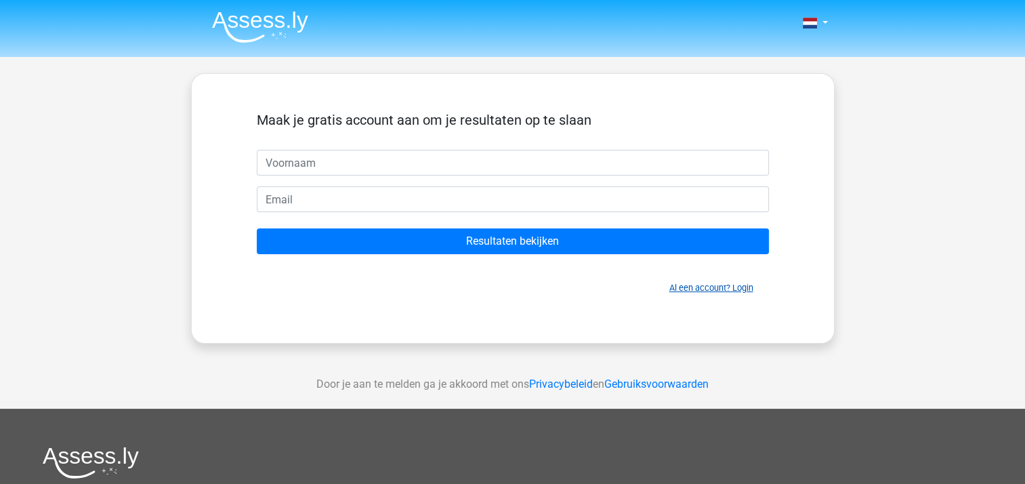
click at [688, 286] on link "Al een account? Login" at bounding box center [711, 288] width 84 height 10
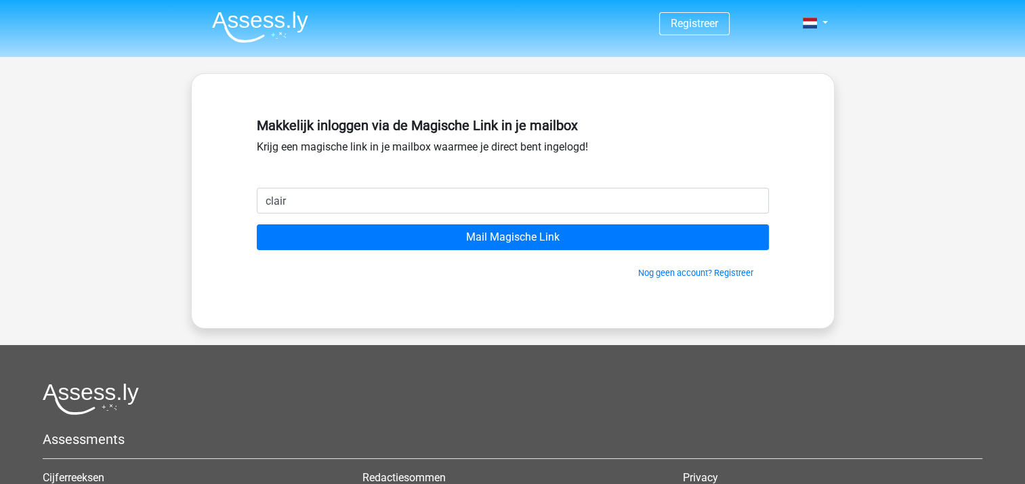
type input "[EMAIL_ADDRESS][DOMAIN_NAME]"
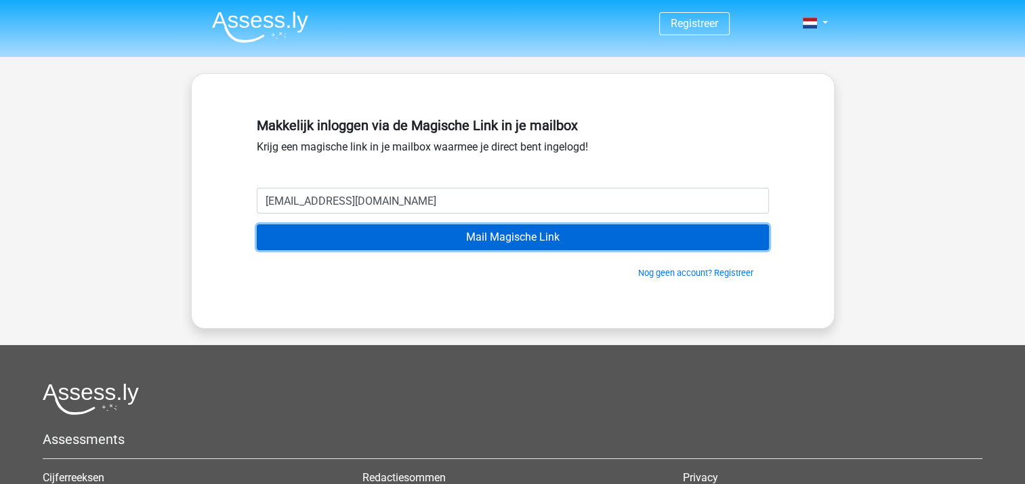
click at [449, 239] on input "Mail Magische Link" at bounding box center [513, 237] width 512 height 26
